Goal: Task Accomplishment & Management: Use online tool/utility

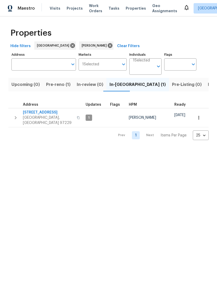
click at [199, 117] on icon "button" at bounding box center [199, 117] width 5 height 5
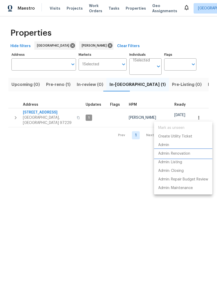
click at [184, 155] on p "Admin: Renovation" at bounding box center [174, 153] width 32 height 5
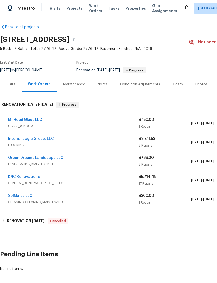
scroll to position [2, 0]
click at [76, 125] on span "GLASS_WINDOW" at bounding box center [73, 126] width 131 height 5
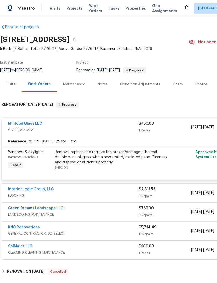
click at [27, 122] on link "Mt Hood Glass LLC" at bounding box center [25, 124] width 34 height 4
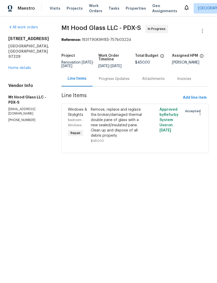
click at [143, 126] on div "Remove, replace and reglaze the broken/damaged thermal double pane of glass wit…" at bounding box center [117, 126] width 57 height 40
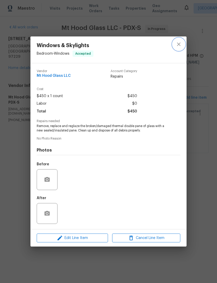
click at [179, 44] on icon "close" at bounding box center [179, 44] width 6 height 6
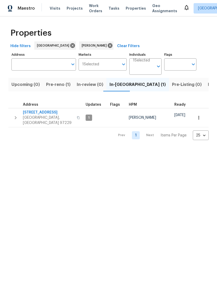
click at [200, 117] on icon "button" at bounding box center [199, 117] width 5 height 5
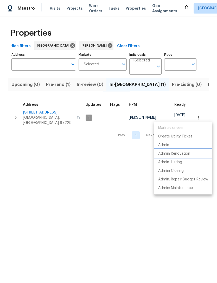
click at [184, 154] on p "Admin: Renovation" at bounding box center [174, 153] width 32 height 5
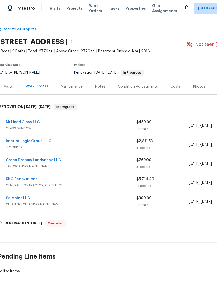
scroll to position [0, 3]
click at [117, 125] on div "Mt Hood Glass LLC" at bounding box center [70, 123] width 131 height 6
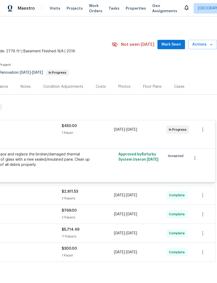
scroll to position [0, 77]
click at [77, 165] on div "Remove, replace and reglaze the broken/damaged thermal double pane of glass wit…" at bounding box center [35, 160] width 114 height 16
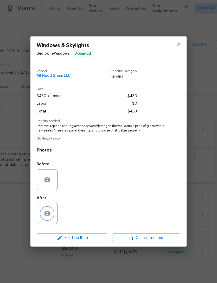
click at [48, 213] on icon "button" at bounding box center [47, 213] width 5 height 5
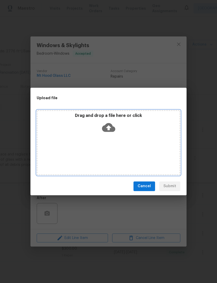
click at [116, 141] on div "Drag and drop a file here or click" at bounding box center [109, 142] width 144 height 65
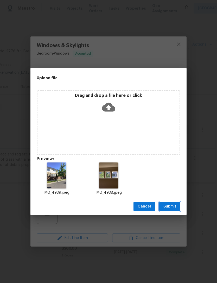
click at [172, 207] on span "Submit" at bounding box center [170, 207] width 13 height 7
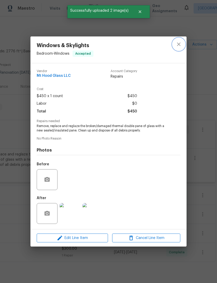
click at [180, 45] on icon "close" at bounding box center [179, 44] width 6 height 6
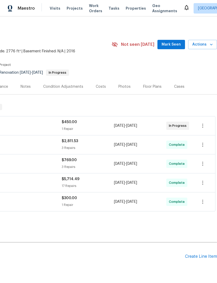
scroll to position [0, 77]
click at [101, 128] on div "1 Repair" at bounding box center [88, 128] width 52 height 5
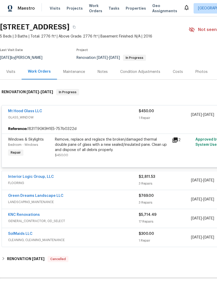
scroll to position [15, 0]
click at [126, 147] on div "Remove, replace and reglaze the broken/damaged thermal double pane of glass wit…" at bounding box center [112, 145] width 114 height 16
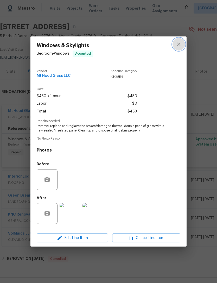
click at [179, 47] on button "close" at bounding box center [179, 44] width 13 height 13
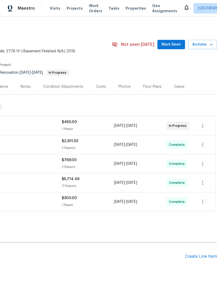
scroll to position [0, 77]
click at [121, 127] on span "9/11/2025" at bounding box center [119, 126] width 11 height 4
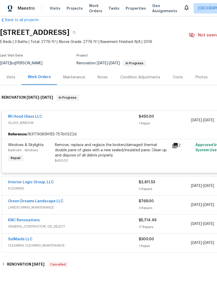
scroll to position [9, 0]
click at [100, 151] on div "Remove, replace and reglaze the broken/damaged thermal double pane of glass wit…" at bounding box center [112, 151] width 114 height 16
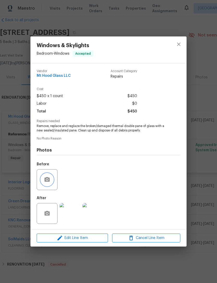
click at [52, 180] on button "button" at bounding box center [47, 180] width 13 height 13
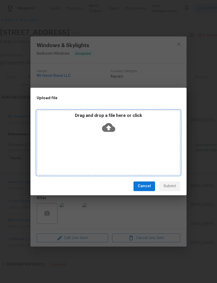
click at [122, 137] on div "Drag and drop a file here or click" at bounding box center [109, 142] width 144 height 65
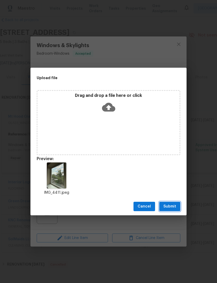
click at [174, 207] on span "Submit" at bounding box center [170, 207] width 13 height 7
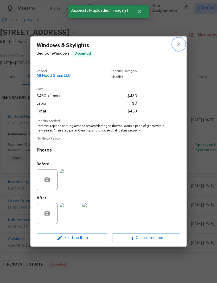
click at [177, 45] on icon "close" at bounding box center [179, 44] width 6 height 6
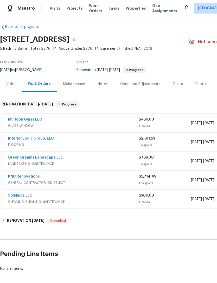
scroll to position [3, 0]
click at [108, 124] on span "GLASS_WINDOW" at bounding box center [73, 125] width 131 height 5
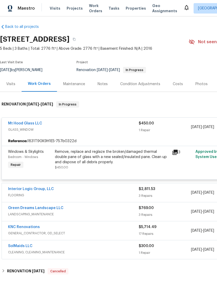
click at [87, 156] on div "Remove, replace and reglaze the broken/damaged thermal double pane of glass wit…" at bounding box center [112, 157] width 114 height 16
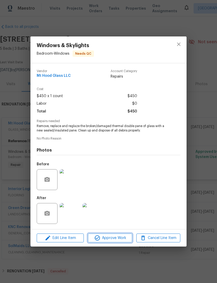
click at [120, 238] on span "Approve Work" at bounding box center [110, 238] width 41 height 7
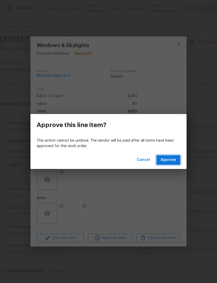
click at [168, 159] on span "Approve" at bounding box center [169, 160] width 16 height 7
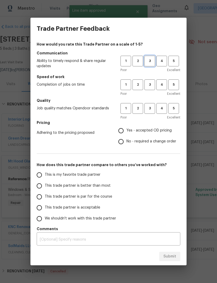
click at [150, 63] on span "3" at bounding box center [150, 61] width 10 height 6
click at [148, 86] on span "3" at bounding box center [150, 85] width 10 height 6
click at [149, 109] on span "3" at bounding box center [150, 109] width 10 height 6
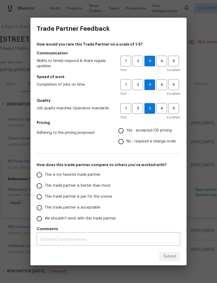
click at [119, 132] on input "Yes - accepted OD pricing" at bounding box center [121, 130] width 11 height 11
radio input "true"
click at [43, 187] on input "This trade partner is better than most" at bounding box center [39, 186] width 11 height 11
click at [172, 258] on span "Submit" at bounding box center [170, 257] width 13 height 7
radio input "true"
